Goal: Navigation & Orientation: Find specific page/section

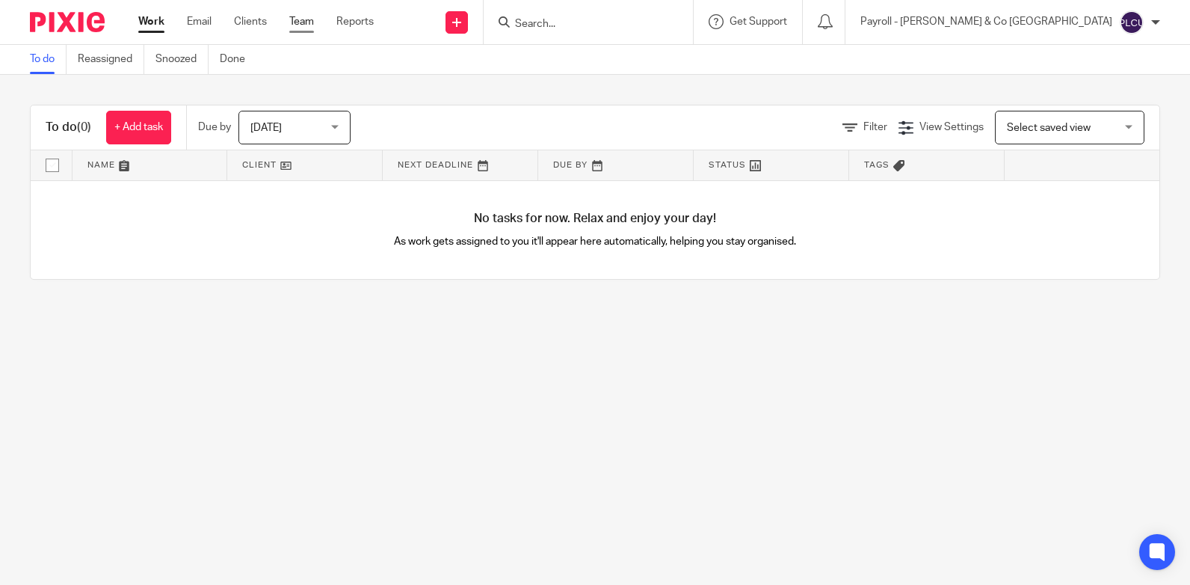
click at [304, 28] on link "Team" at bounding box center [301, 21] width 25 height 15
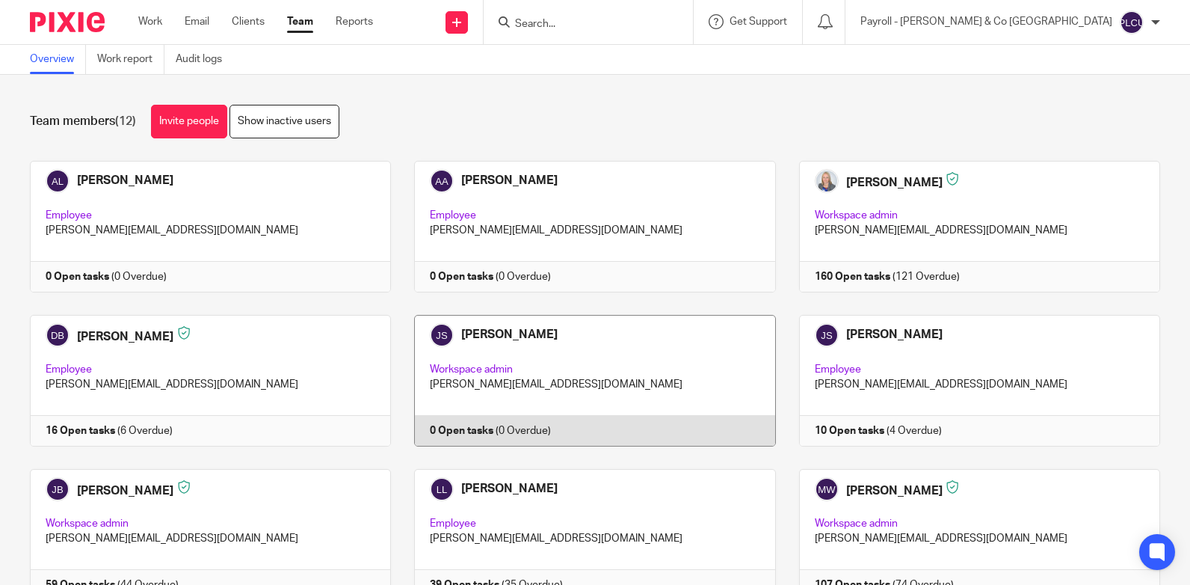
scroll to position [222, 0]
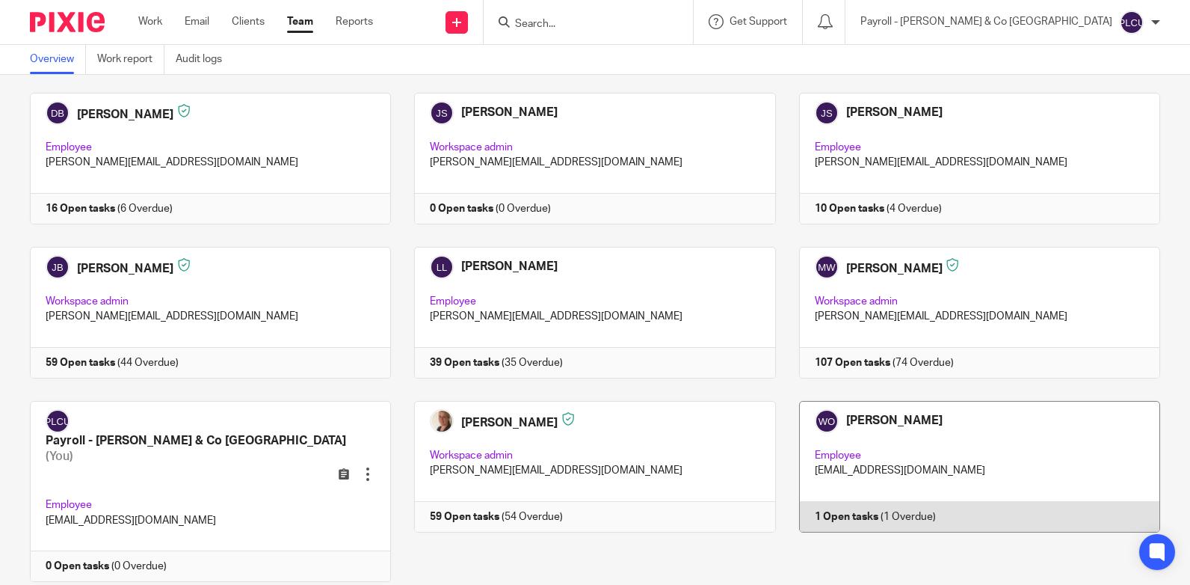
click at [846, 509] on link at bounding box center [968, 491] width 384 height 181
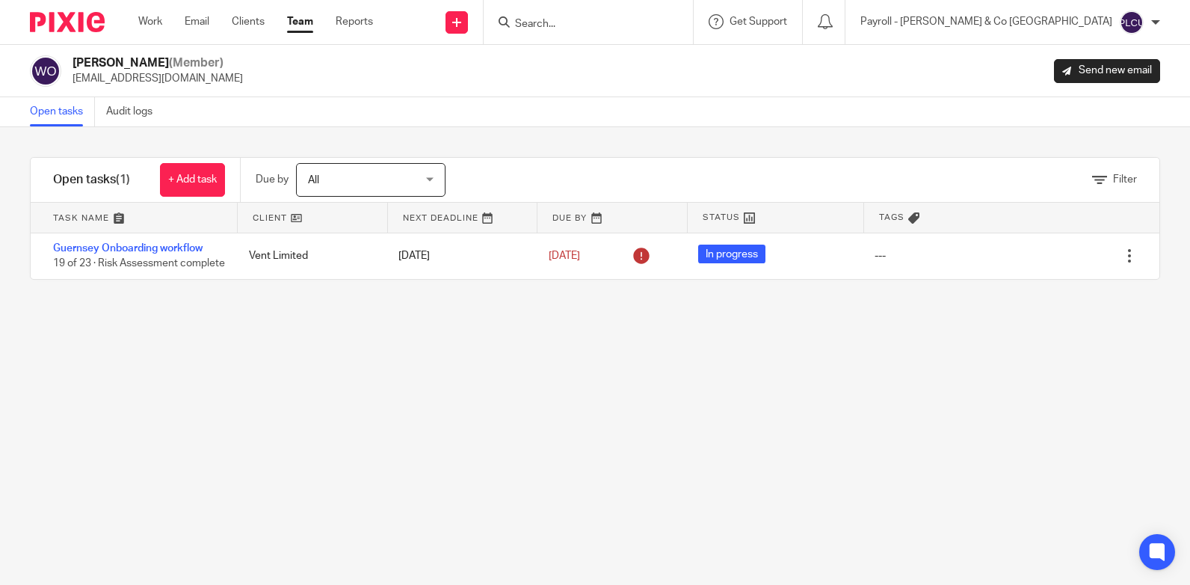
click at [292, 24] on link "Team" at bounding box center [300, 21] width 26 height 15
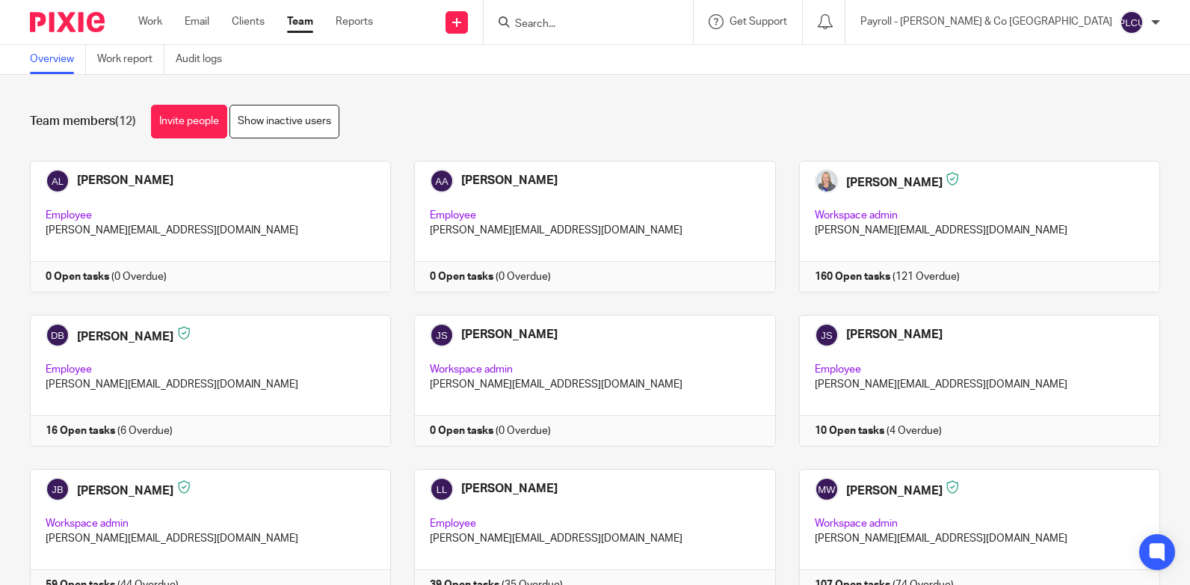
click at [55, 61] on link "Overview" at bounding box center [58, 59] width 56 height 29
